Goal: Task Accomplishment & Management: Manage account settings

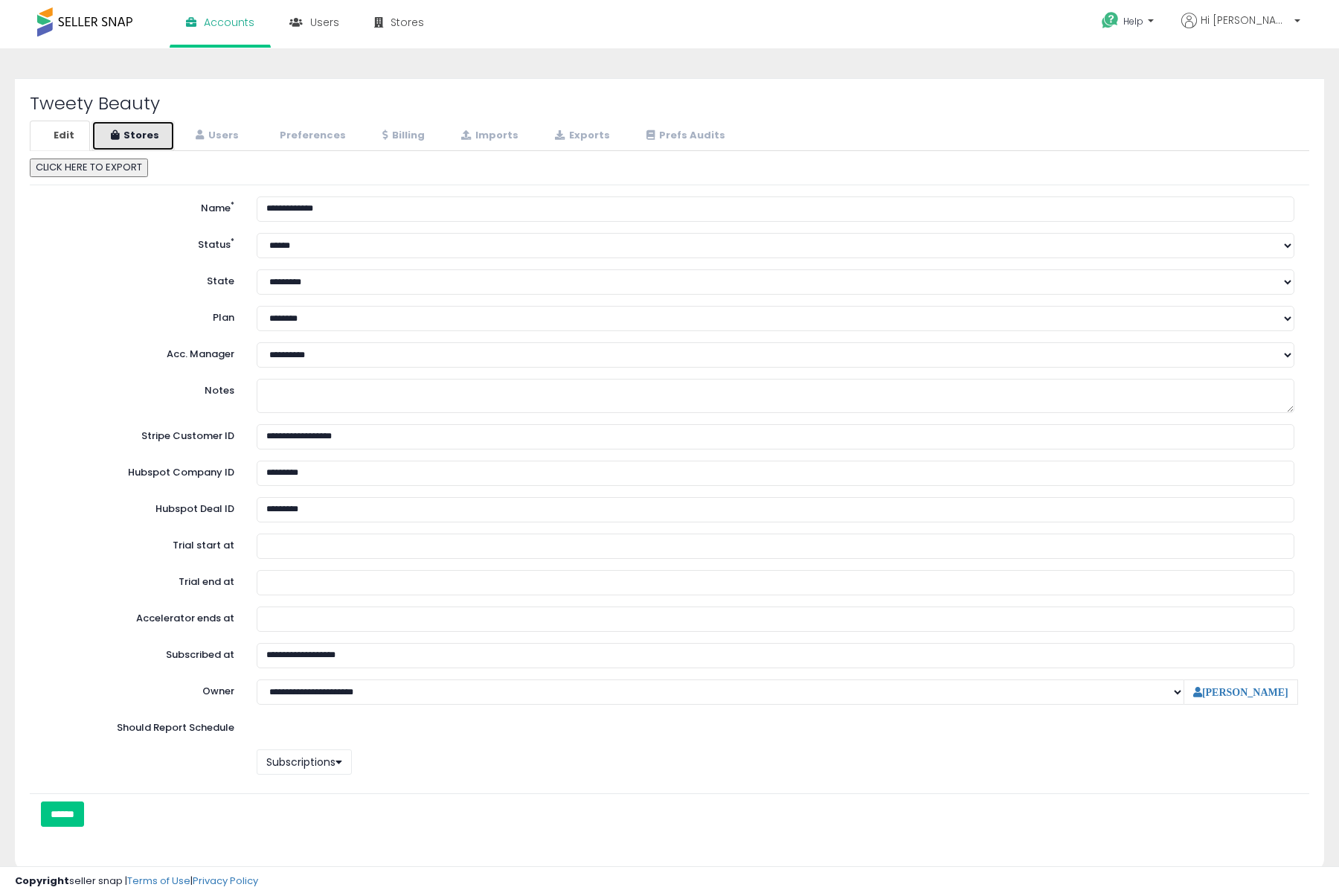
click at [149, 139] on link "Stores" at bounding box center [133, 136] width 83 height 30
click at [245, 138] on link "Users" at bounding box center [216, 136] width 78 height 30
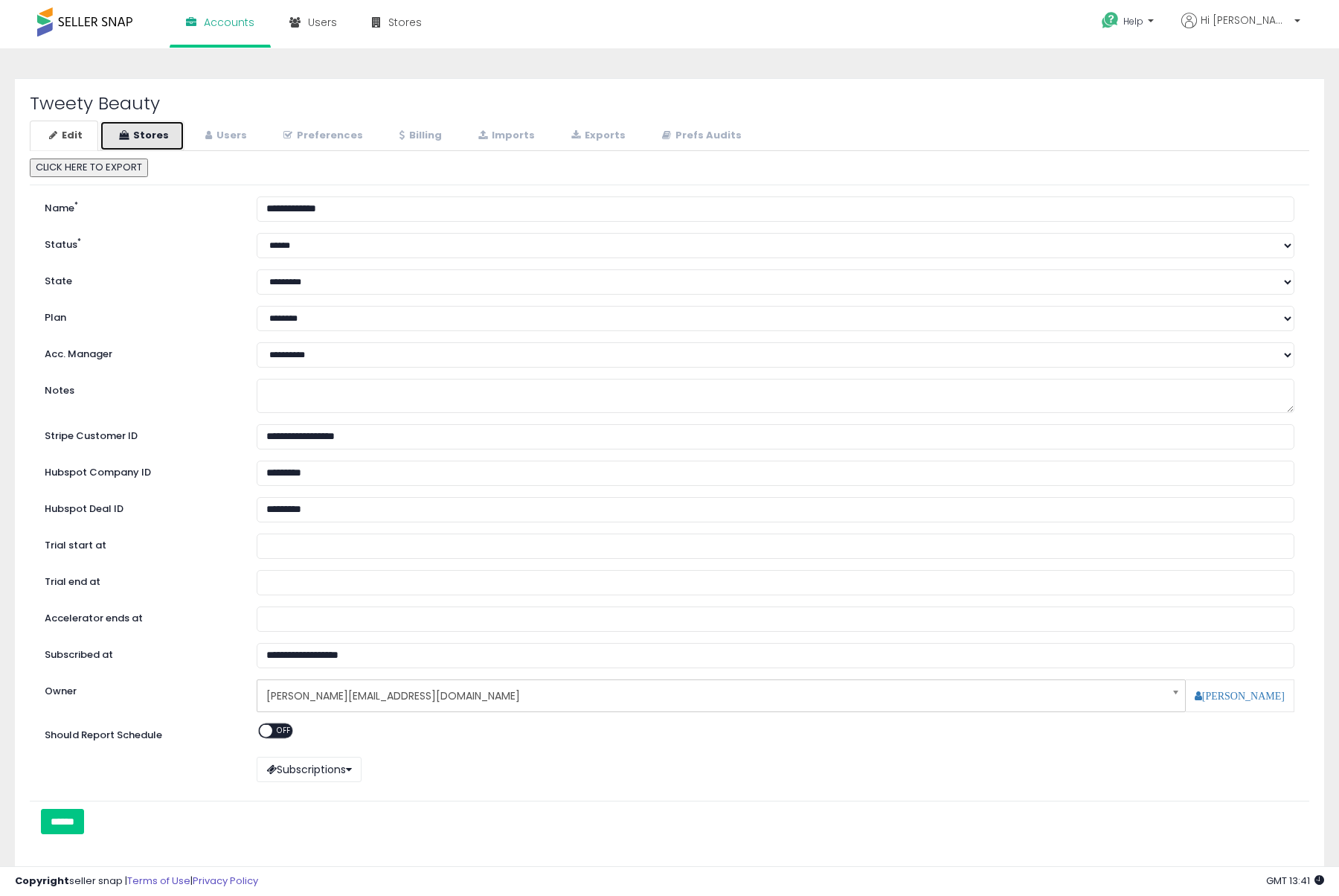
click at [155, 127] on link "Stores" at bounding box center [141, 136] width 85 height 30
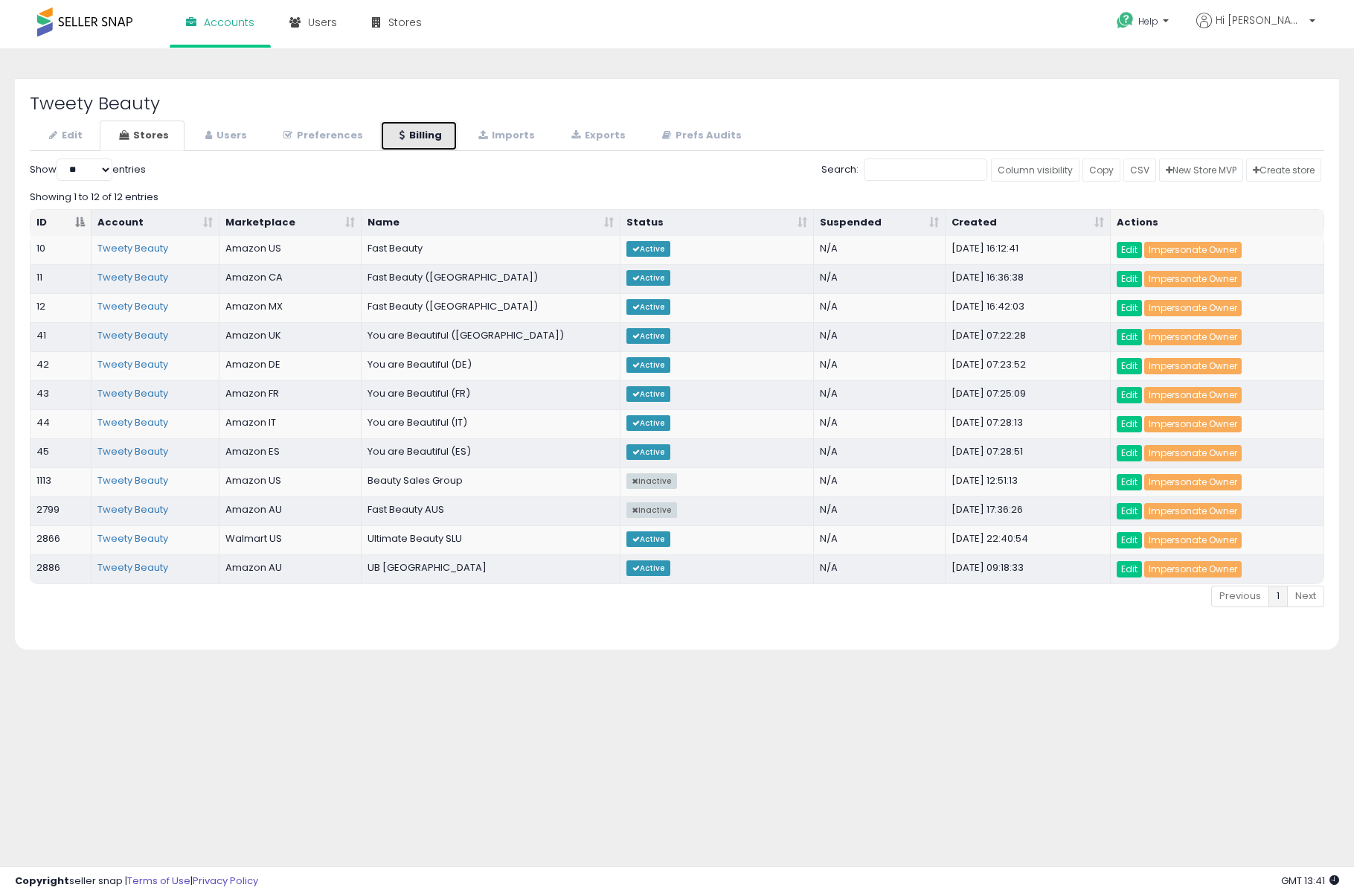
click at [415, 135] on link "Billing" at bounding box center [418, 136] width 77 height 30
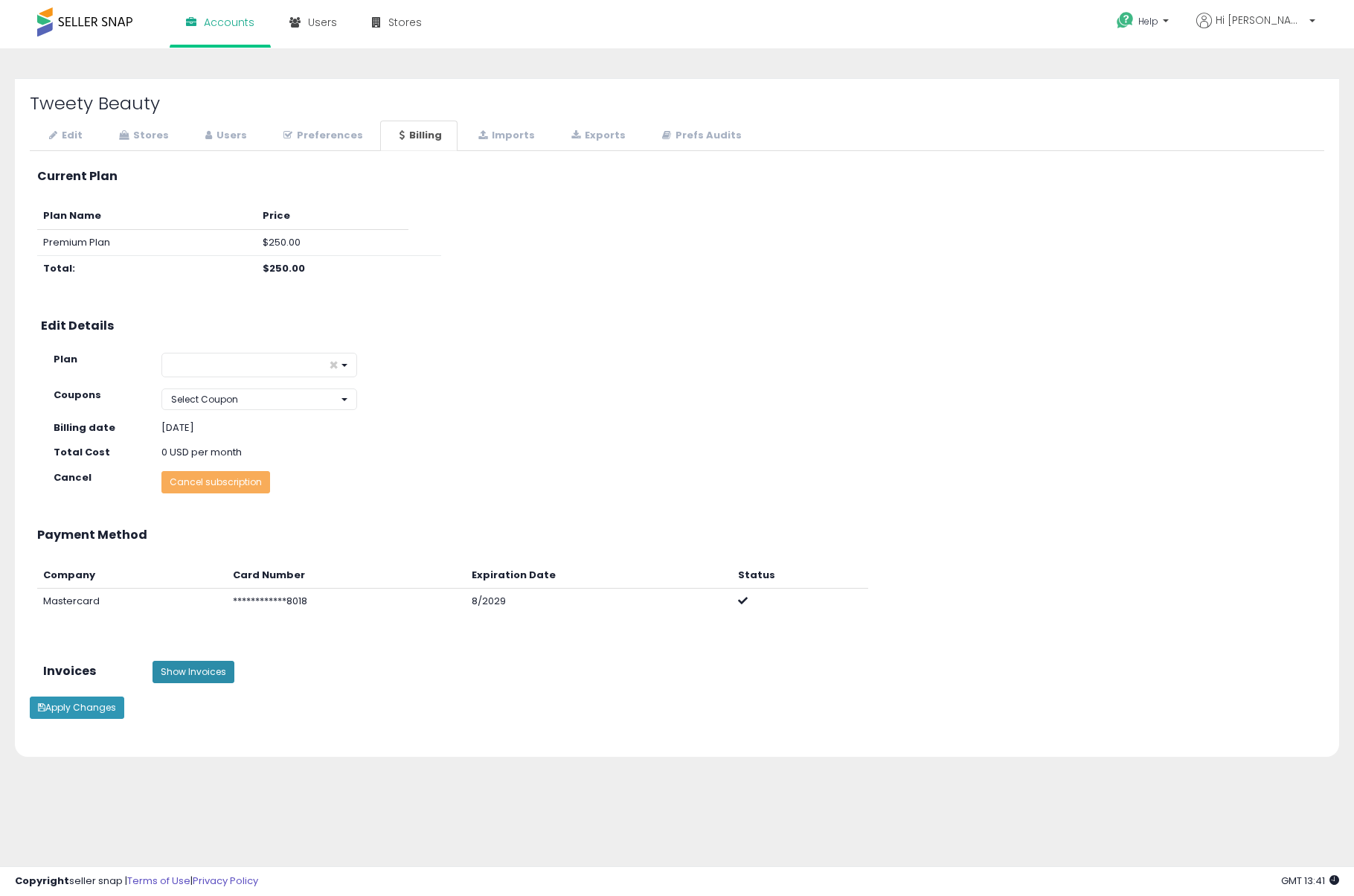
click at [168, 664] on button "Show Invoices" at bounding box center [193, 671] width 82 height 22
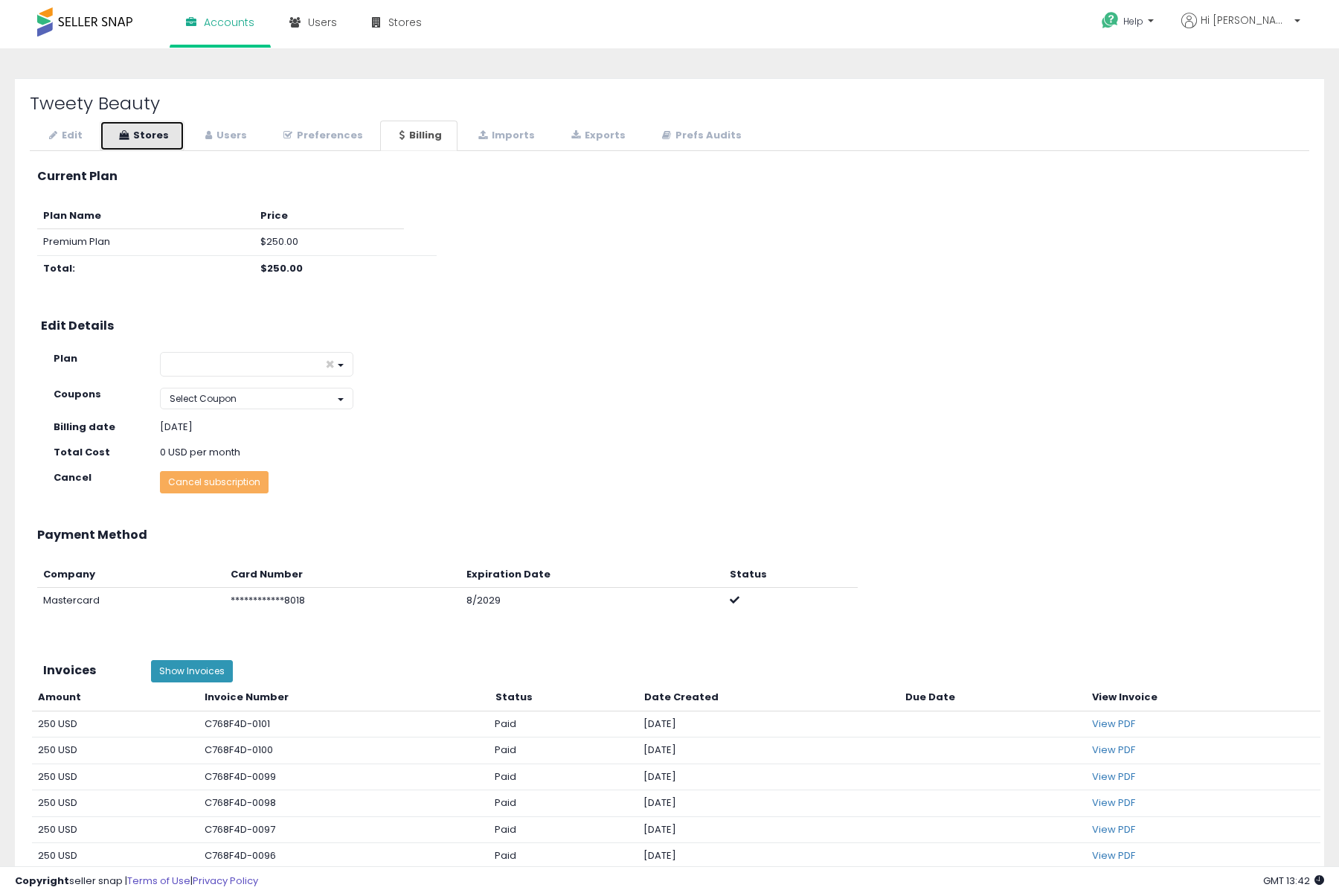
click at [170, 137] on link "Stores" at bounding box center [141, 136] width 85 height 30
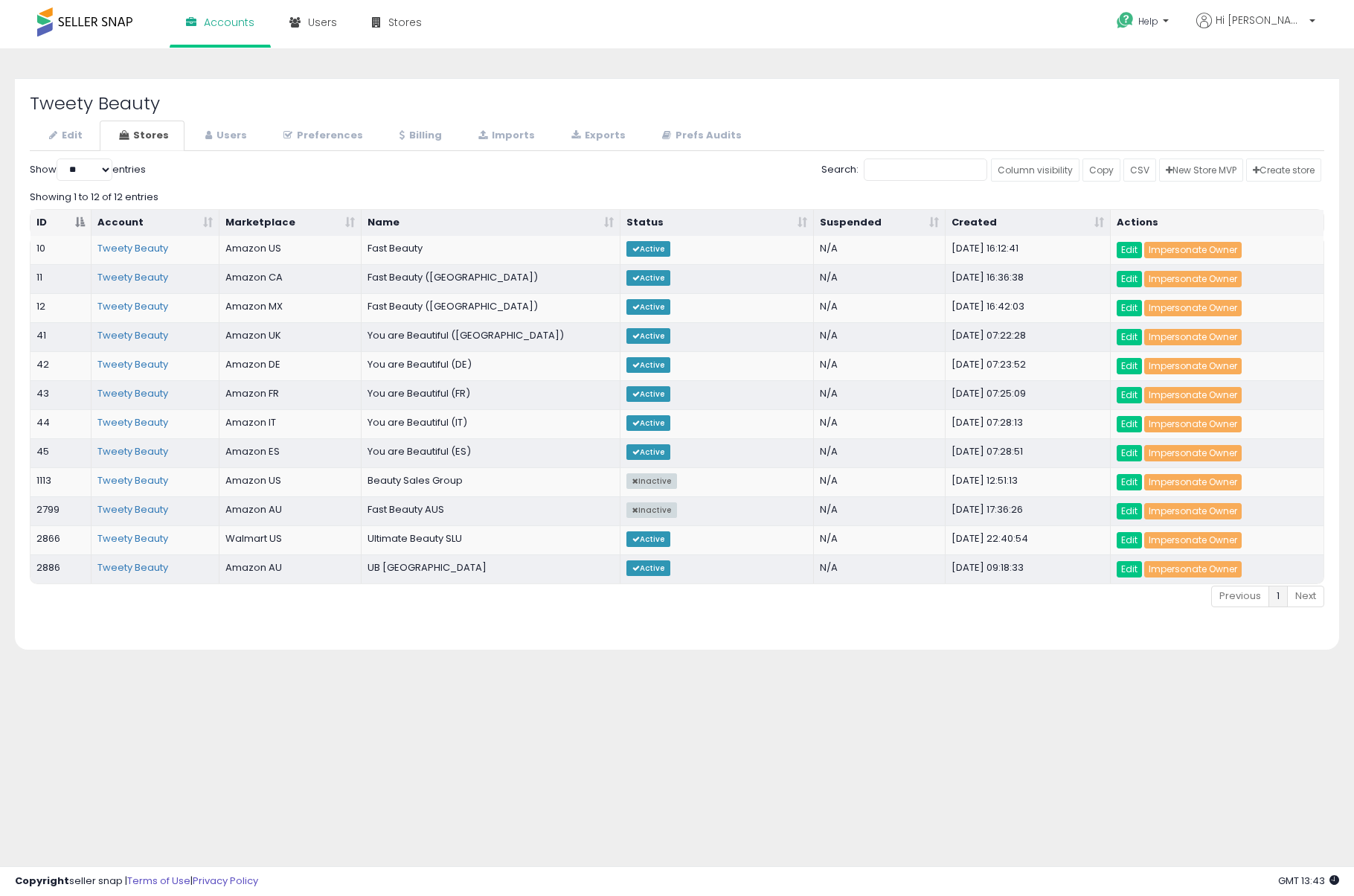
click at [292, 85] on div "Tweety Beauty Edit Stores Users Preferences Billing *" at bounding box center [677, 364] width 1324 height 571
click at [388, 70] on div "**********" at bounding box center [677, 384] width 1338 height 642
